Goal: Check status: Check status

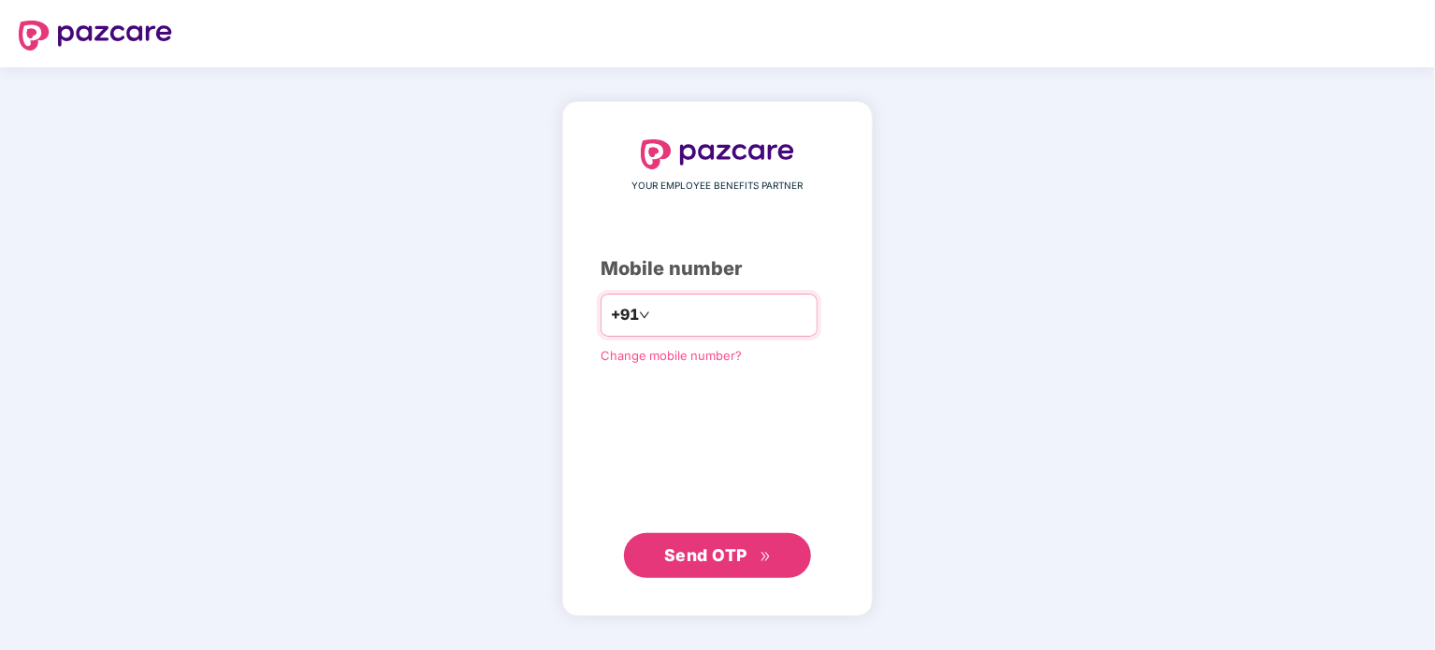
click at [790, 310] on input "number" at bounding box center [730, 315] width 153 height 30
type input "**********"
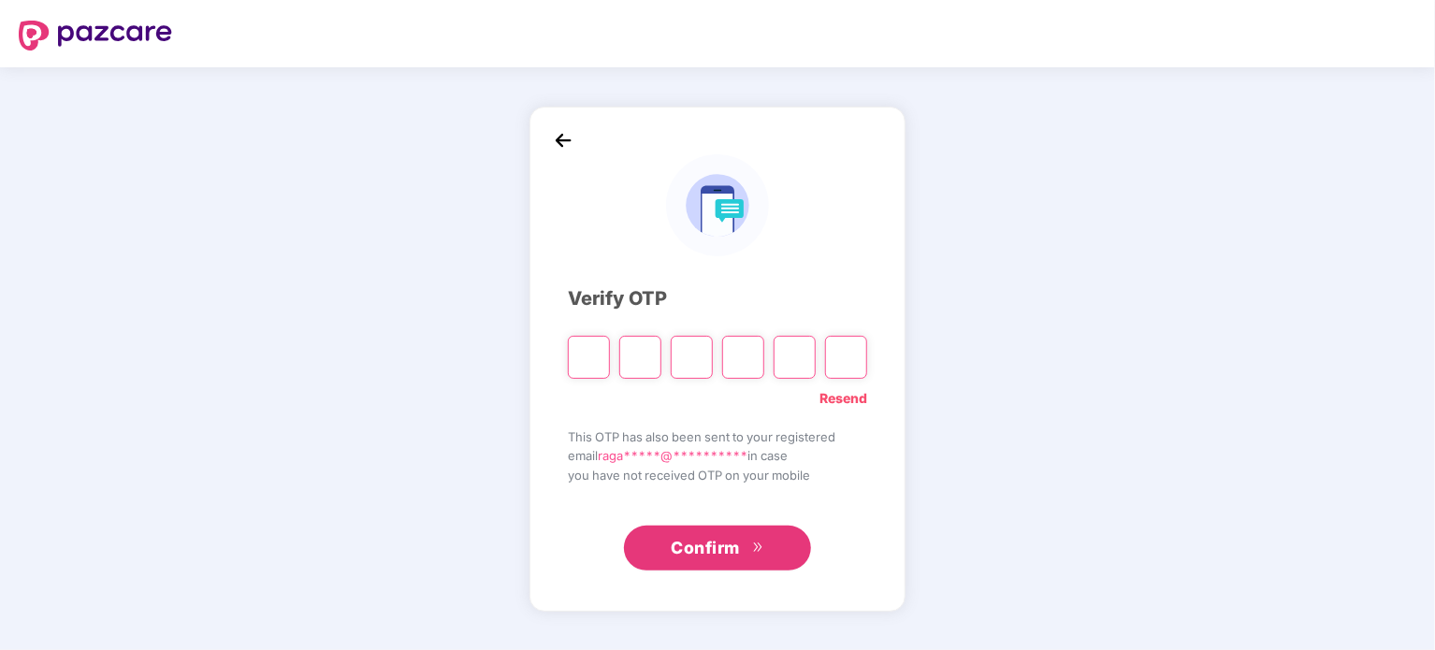
paste input "*"
type input "*"
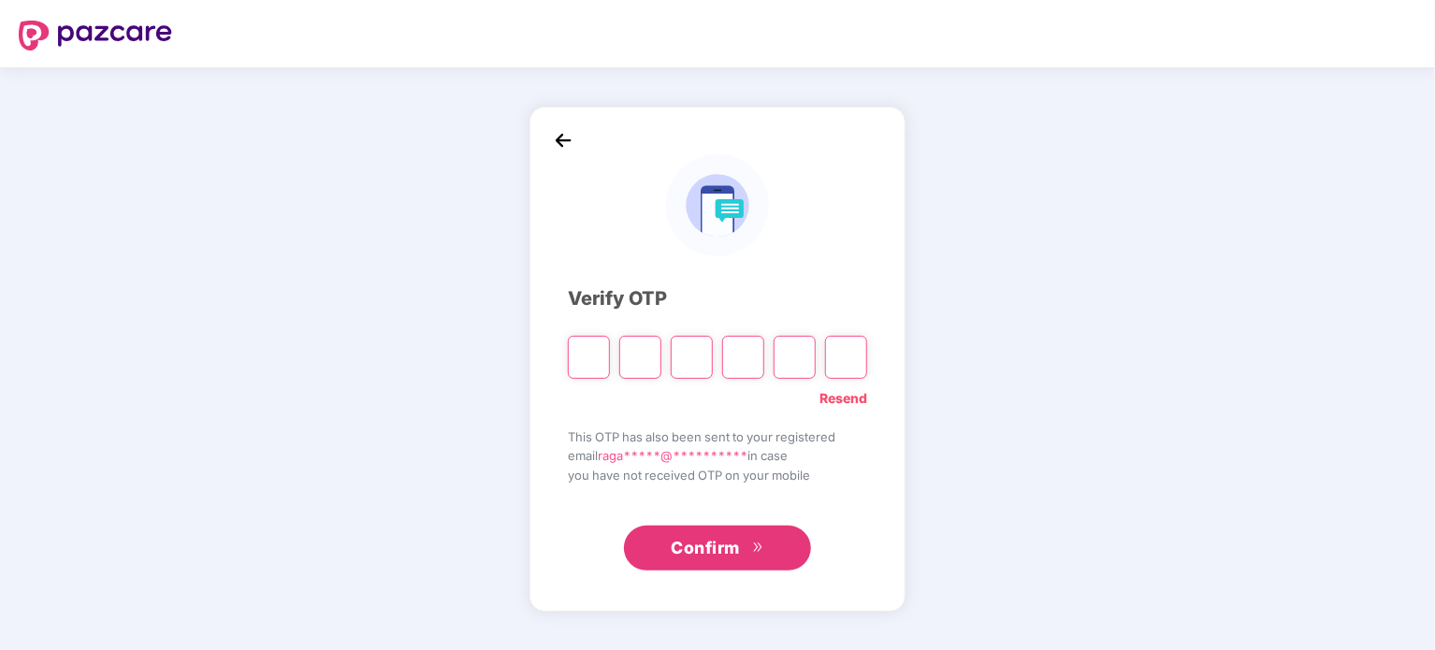
type input "*"
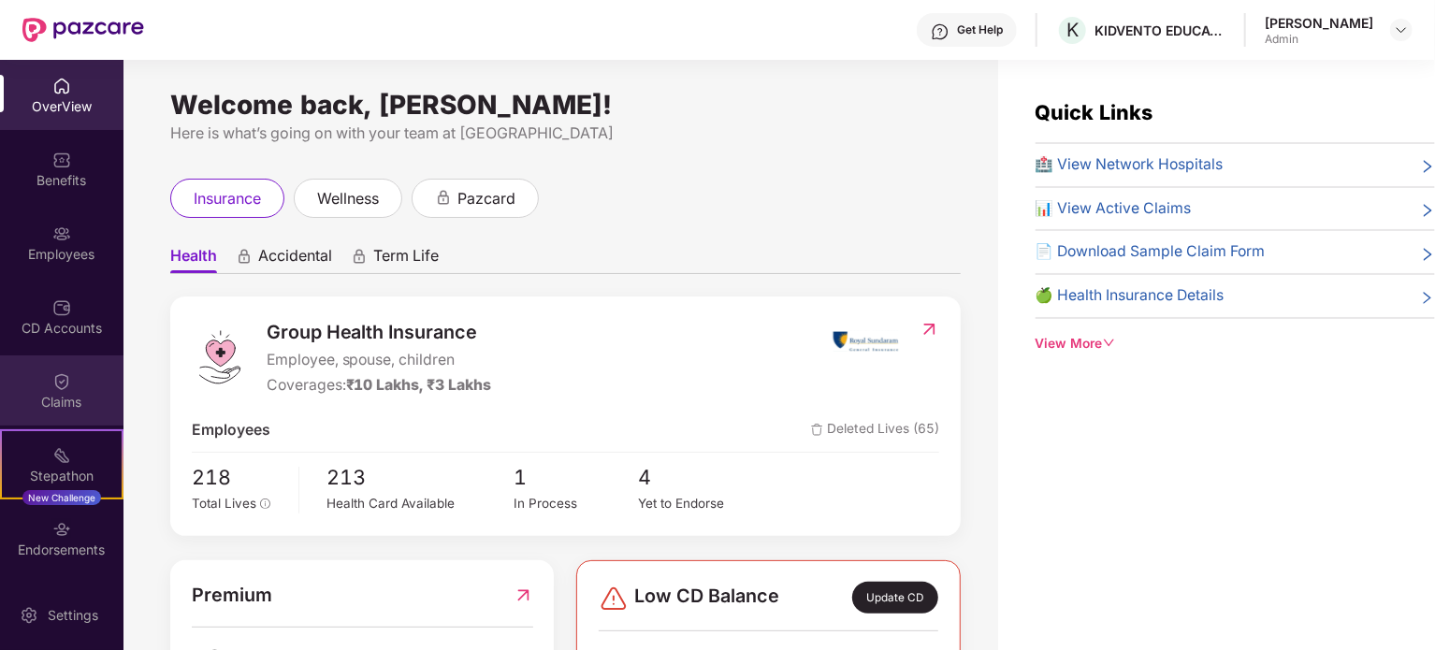
click at [65, 404] on div "Claims" at bounding box center [61, 402] width 123 height 19
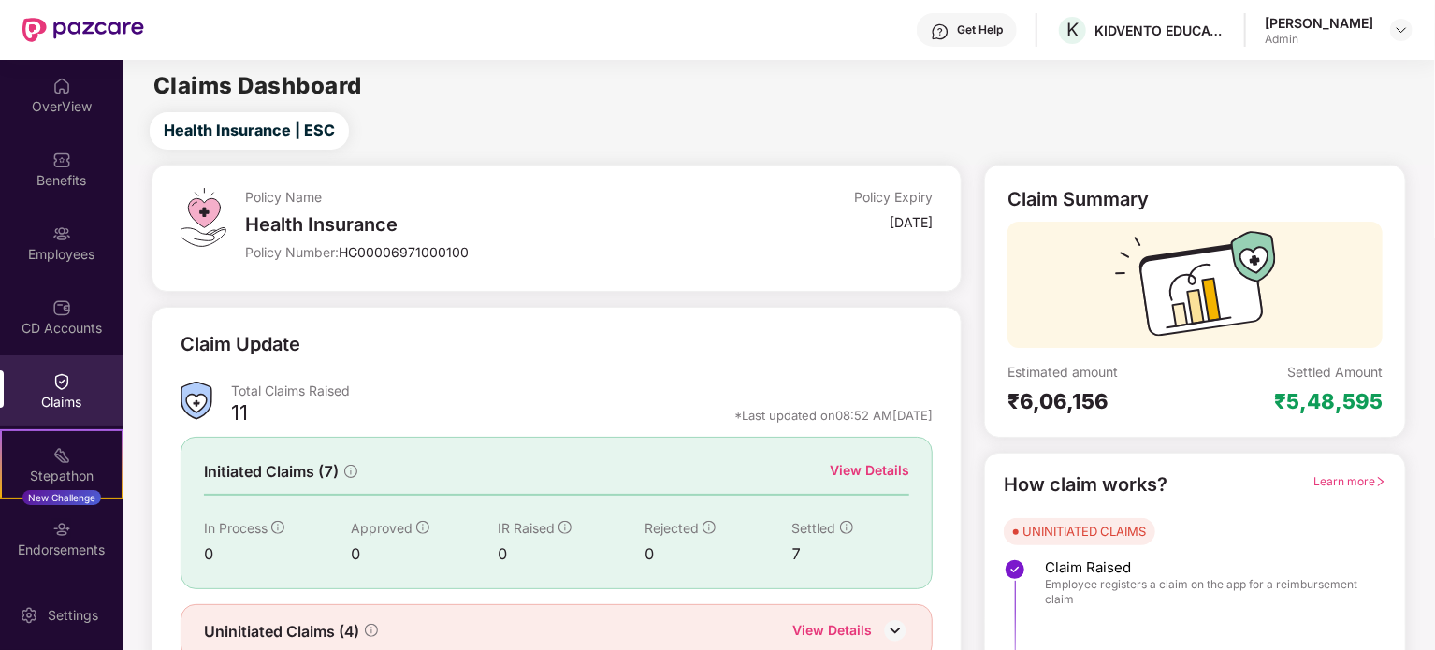
scroll to position [81, 0]
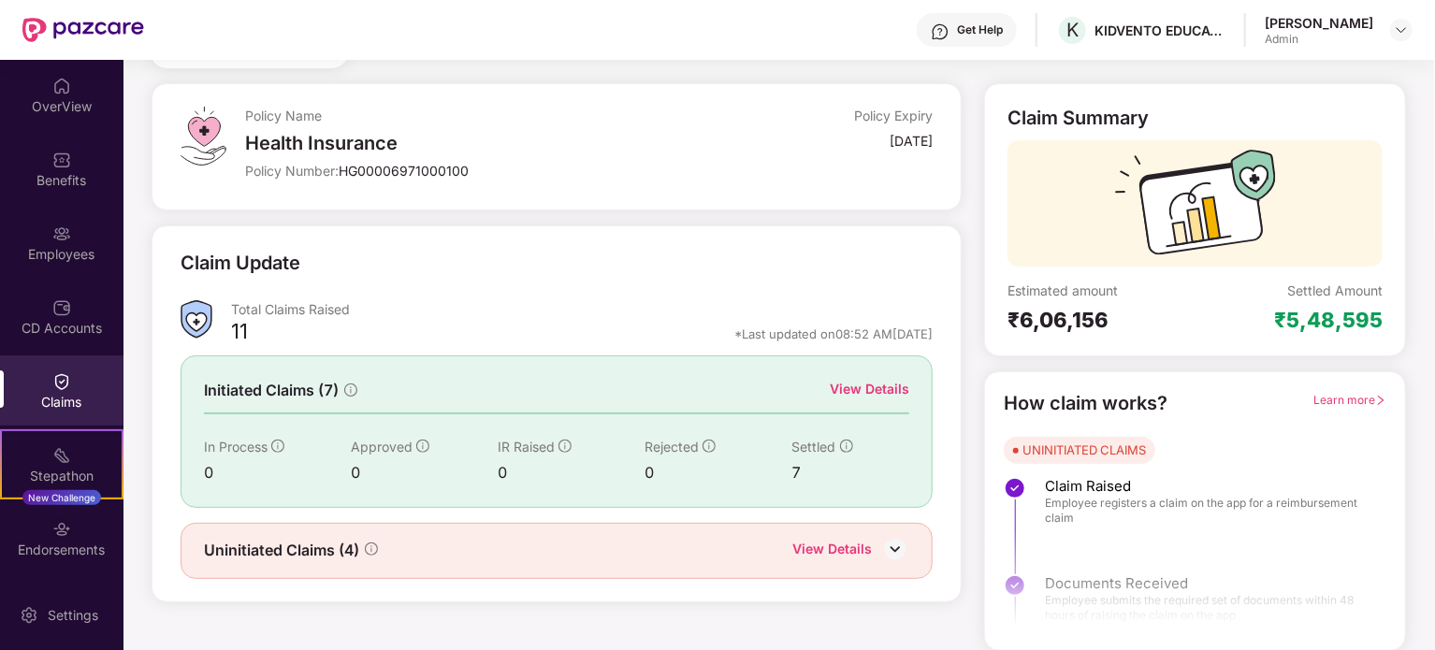
click at [881, 398] on div "View Details" at bounding box center [870, 390] width 80 height 23
click at [881, 398] on div "View Details" at bounding box center [870, 389] width 80 height 21
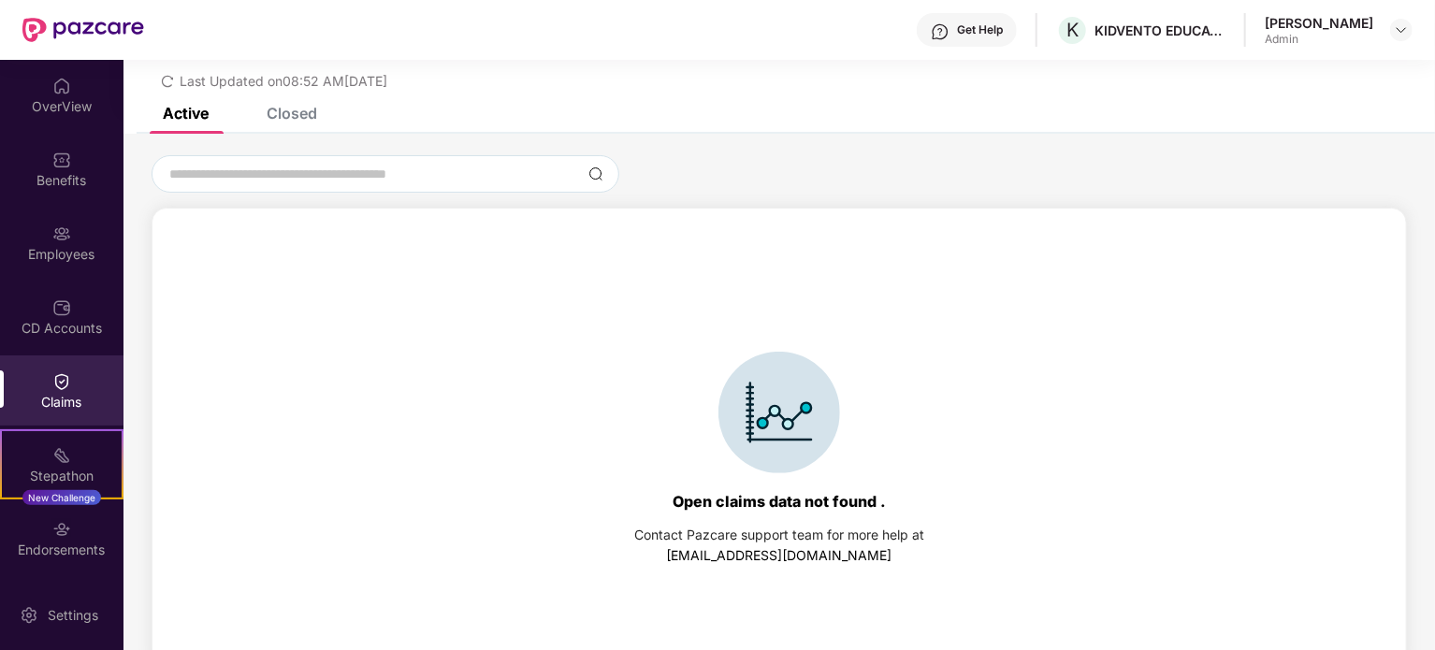
scroll to position [80, 0]
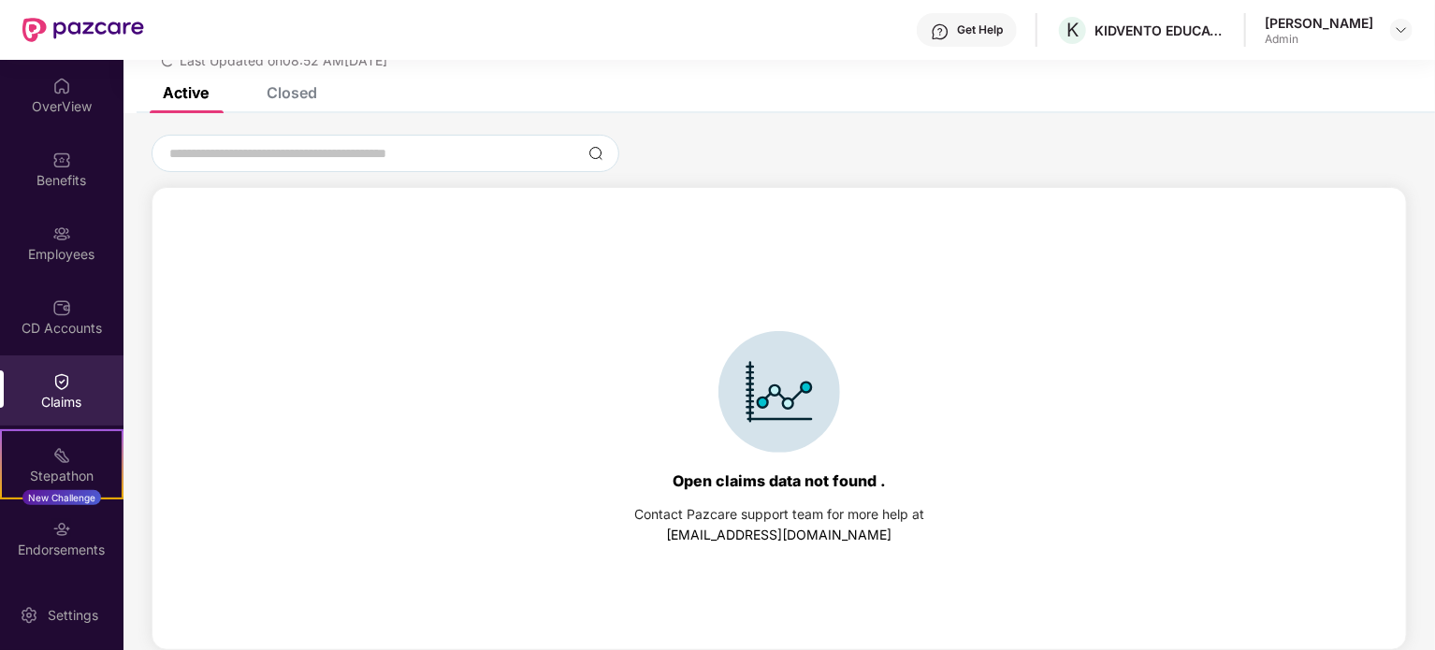
click at [254, 90] on div "Closed" at bounding box center [278, 92] width 79 height 19
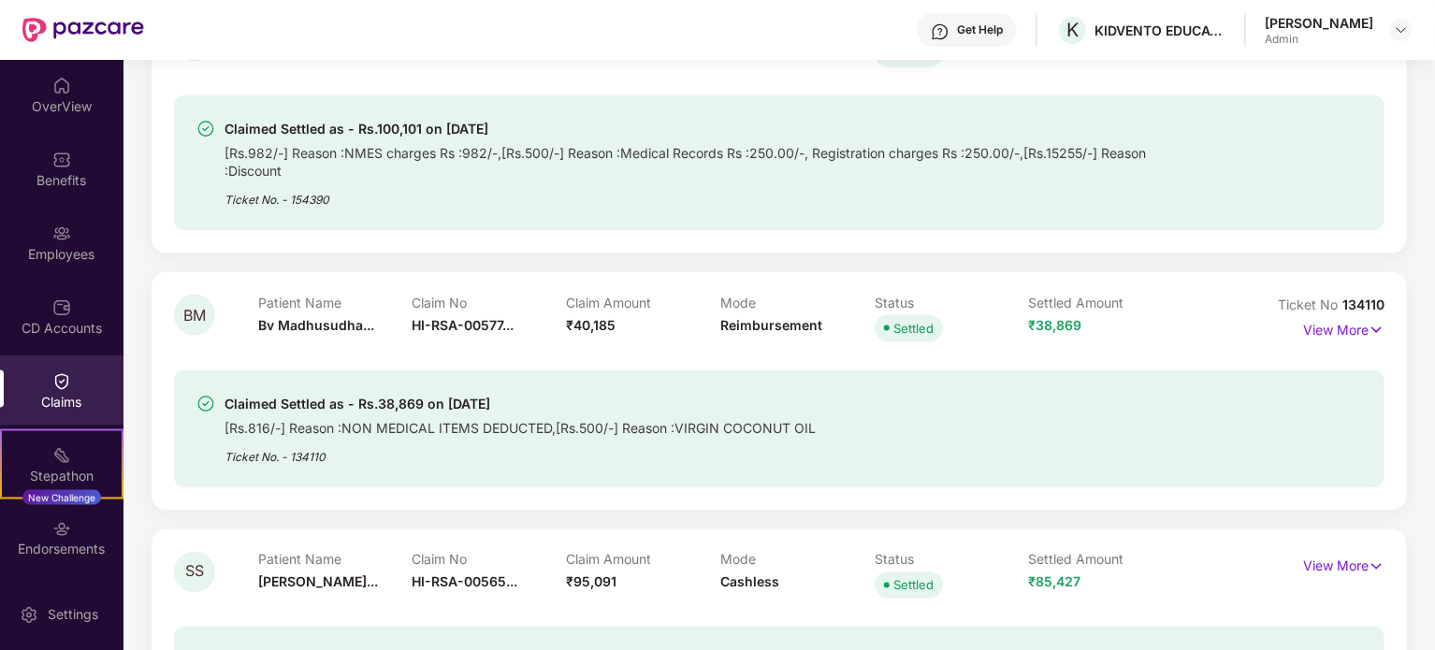
scroll to position [1325, 0]
click at [78, 251] on div "Employees" at bounding box center [61, 254] width 123 height 19
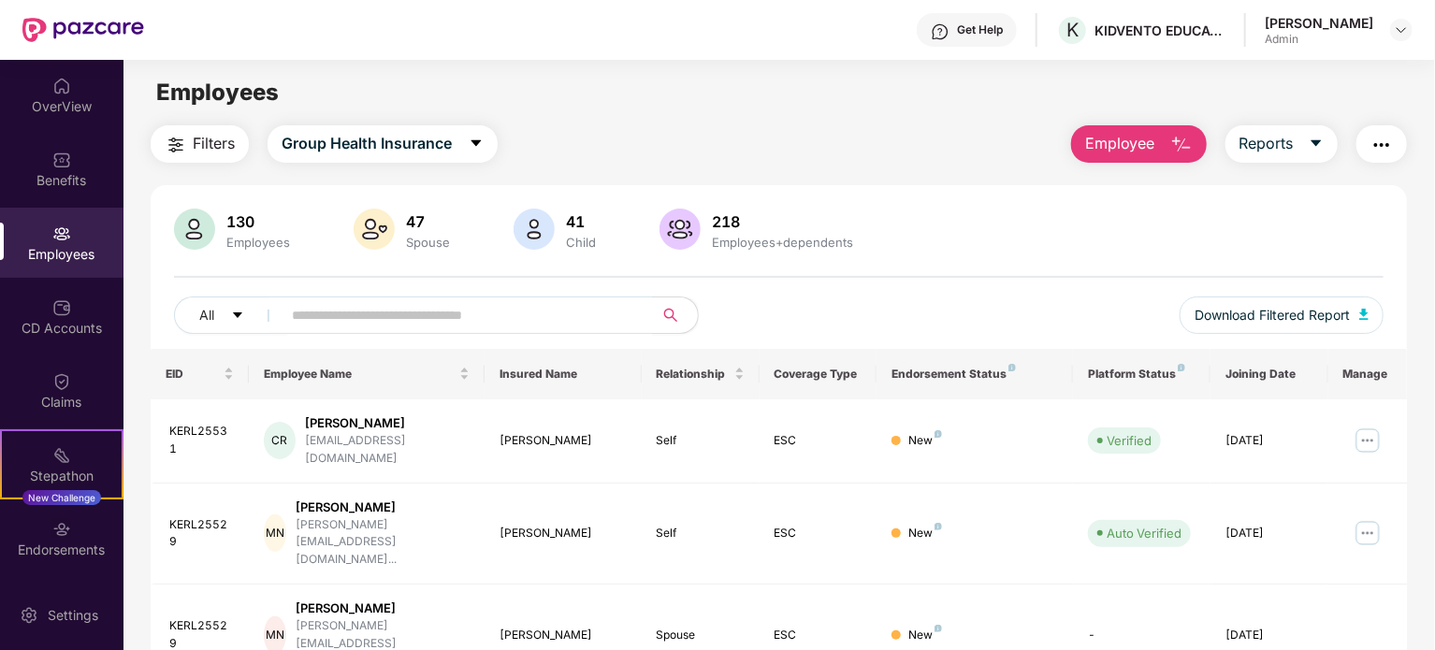
scroll to position [4, 0]
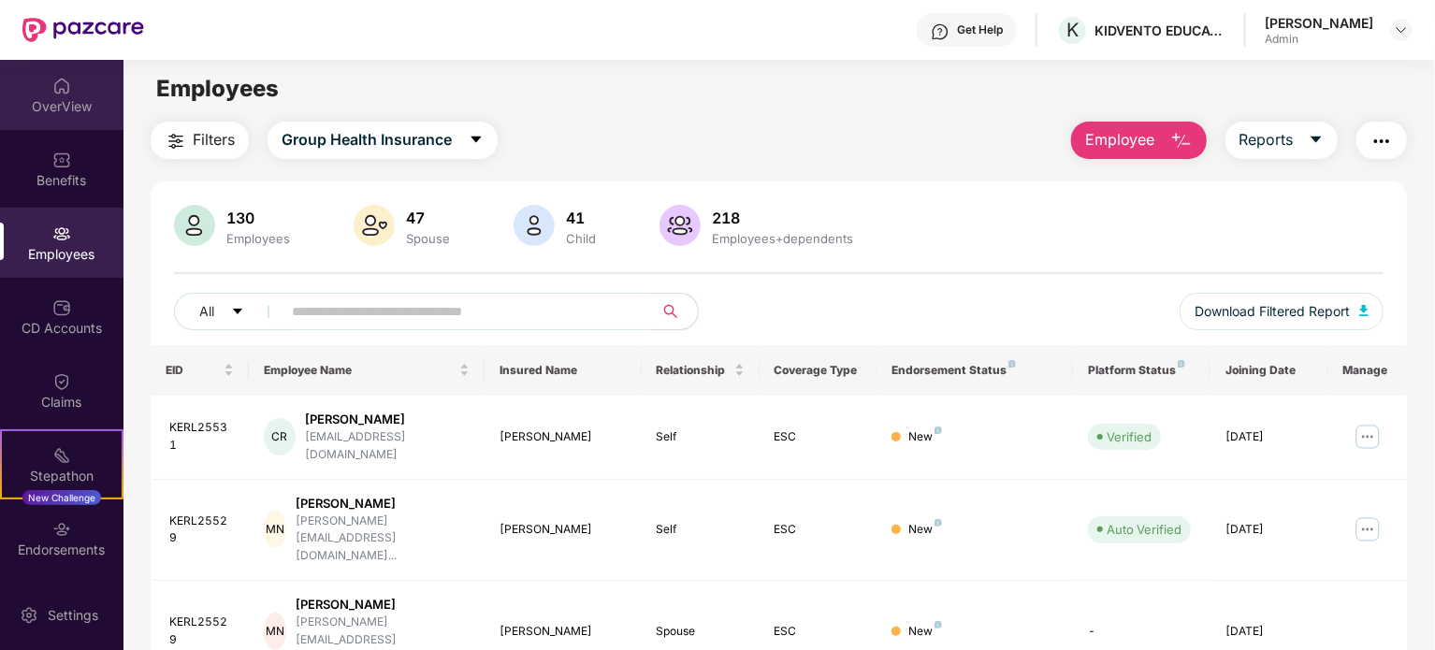
click at [98, 116] on div "OverView" at bounding box center [61, 95] width 123 height 70
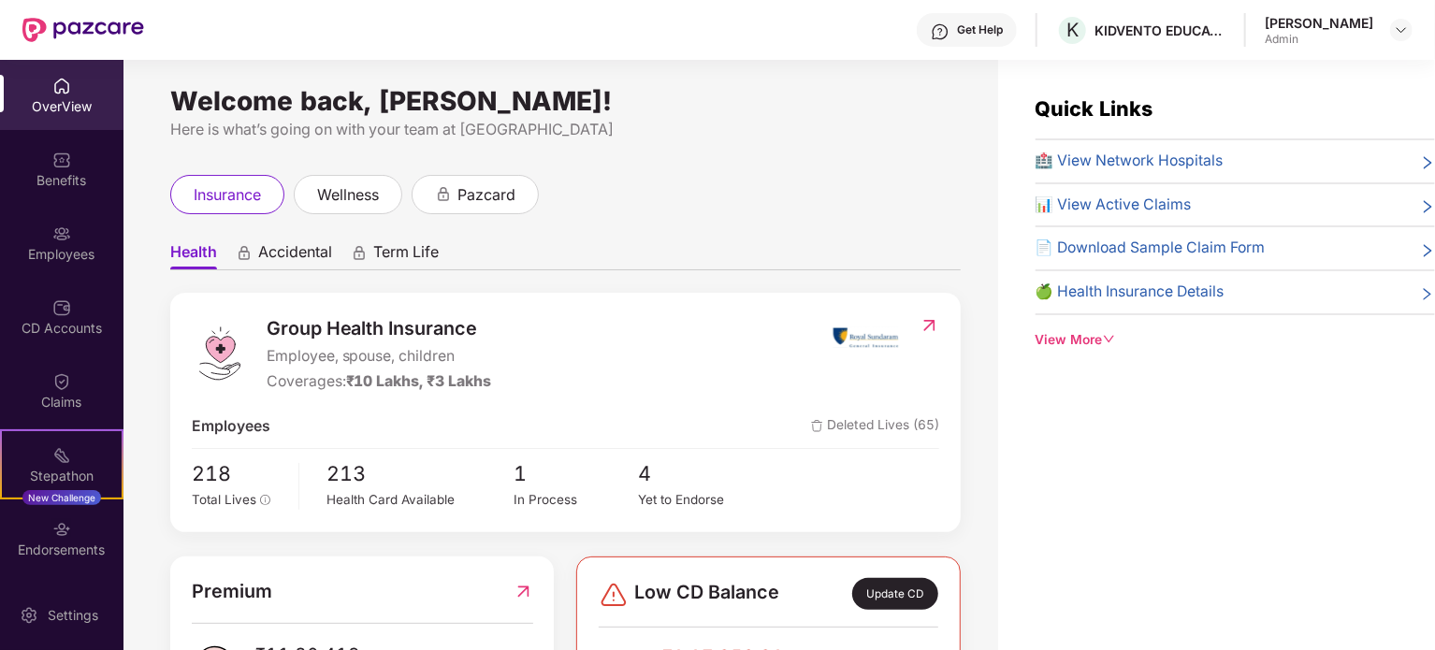
click at [255, 123] on div "Here is what’s going on with your team at [GEOGRAPHIC_DATA]" at bounding box center [565, 129] width 790 height 23
